Goal: Information Seeking & Learning: Learn about a topic

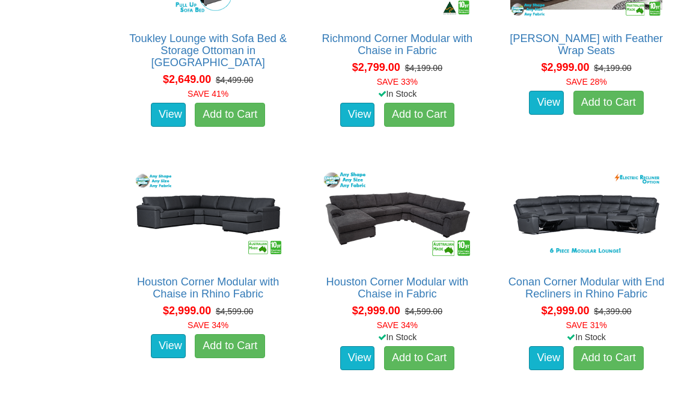
scroll to position [1519, 0]
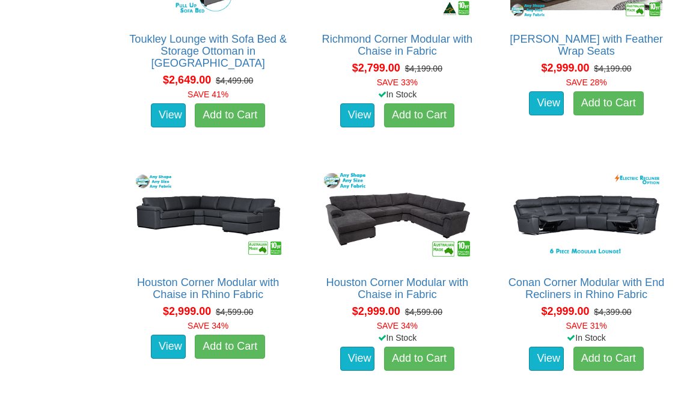
click at [600, 280] on link "Conan Corner Modular with End Recliners in Rhino Fabric" at bounding box center [587, 289] width 156 height 24
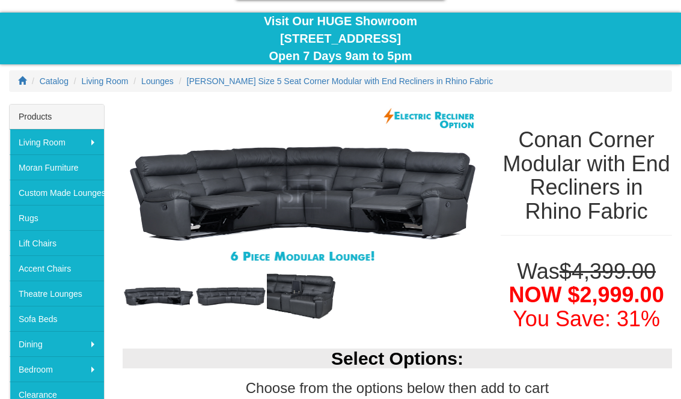
scroll to position [105, 0]
click at [319, 294] on img at bounding box center [303, 296] width 72 height 51
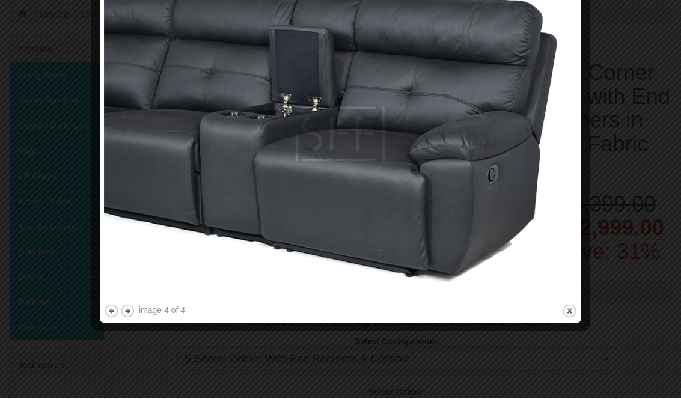
click at [112, 308] on button "previous" at bounding box center [111, 311] width 15 height 15
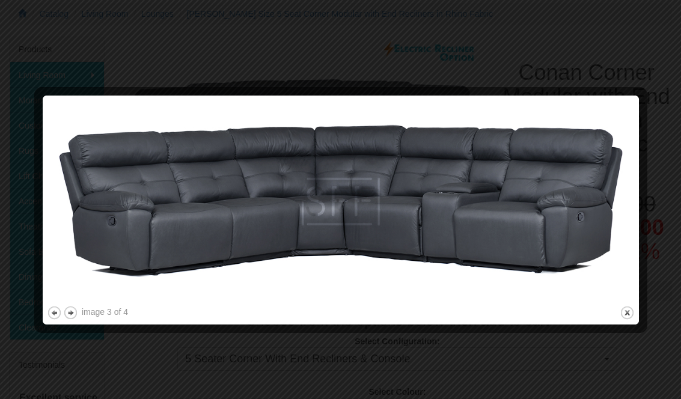
click at [51, 319] on button "previous" at bounding box center [54, 312] width 15 height 15
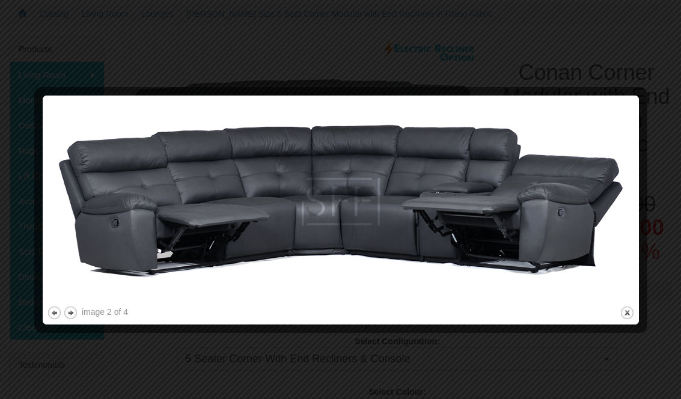
click at [49, 315] on button "previous" at bounding box center [54, 312] width 15 height 15
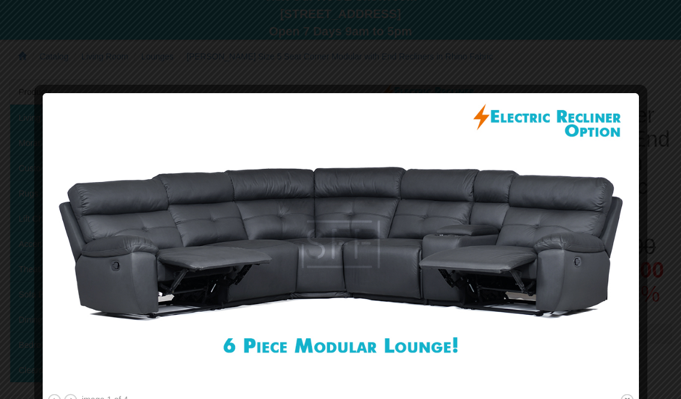
scroll to position [0, 0]
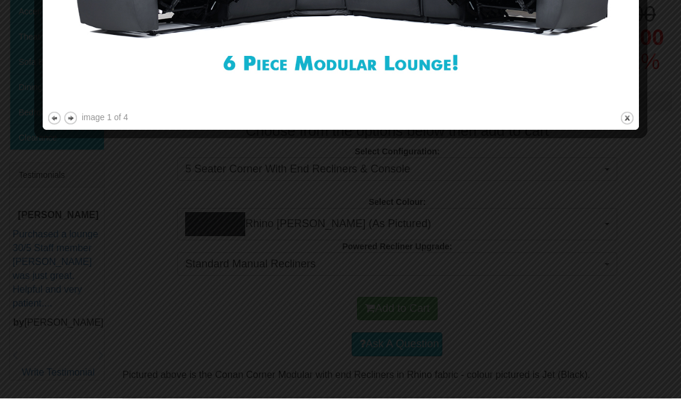
click at [628, 115] on button "close" at bounding box center [627, 118] width 15 height 15
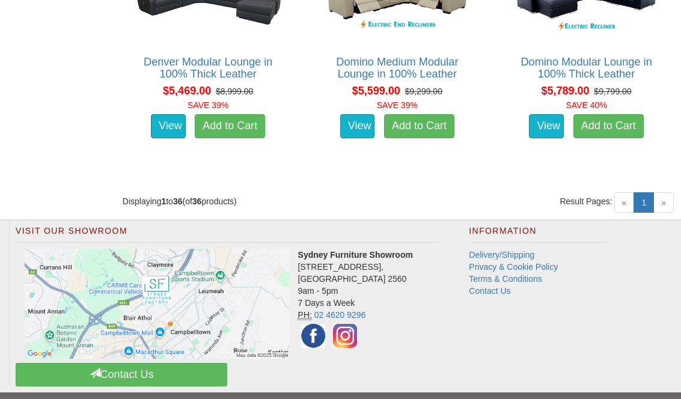
scroll to position [3443, 0]
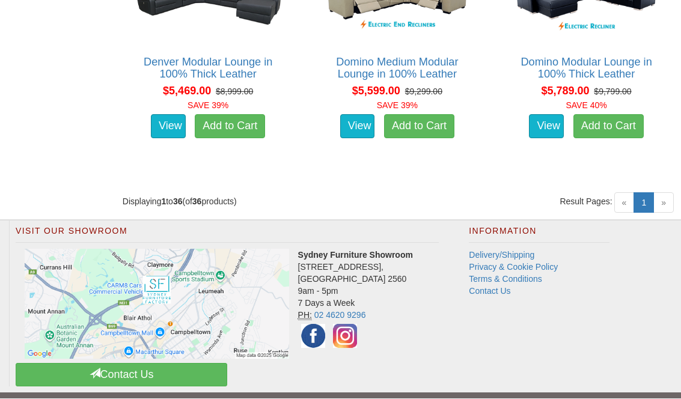
click at [644, 181] on div "« 1 (current) »" at bounding box center [644, 193] width 60 height 24
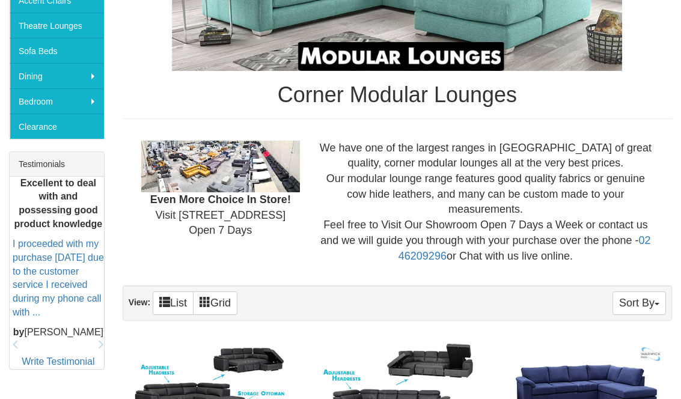
scroll to position [73, 0]
